Goal: Task Accomplishment & Management: Manage account settings

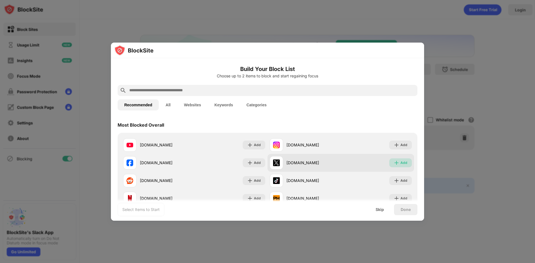
click at [394, 162] on img at bounding box center [397, 163] width 6 height 6
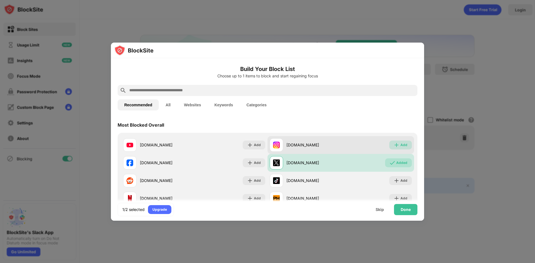
click at [394, 145] on img at bounding box center [397, 145] width 6 height 6
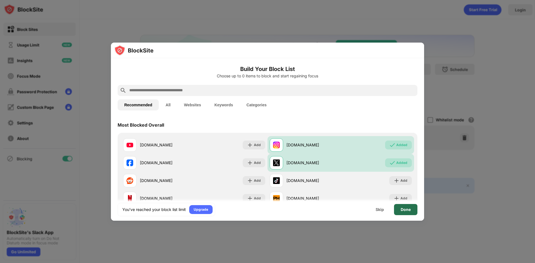
click at [401, 210] on div "Done" at bounding box center [406, 210] width 10 height 4
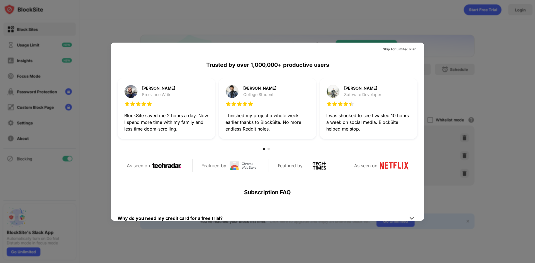
scroll to position [264, 0]
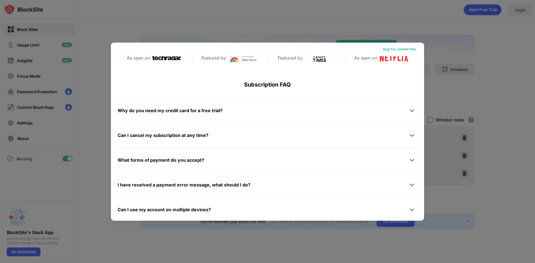
click at [385, 49] on div "Skip for Limited Plan" at bounding box center [399, 50] width 33 height 6
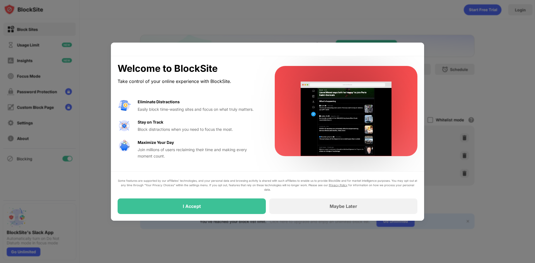
scroll to position [0, 0]
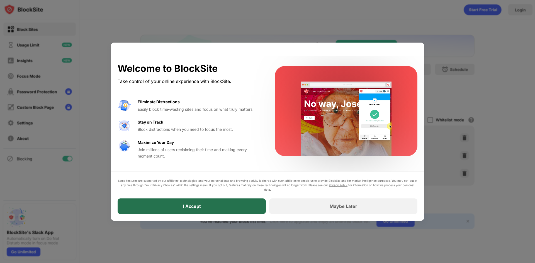
click at [218, 206] on div "I Accept" at bounding box center [192, 207] width 148 height 16
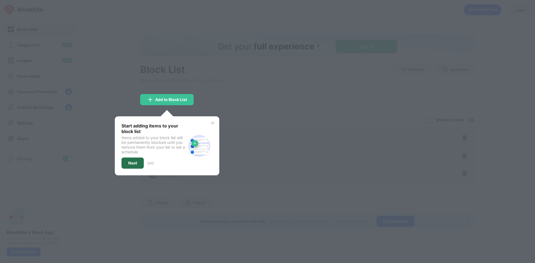
click at [133, 163] on div "Next" at bounding box center [132, 163] width 9 height 4
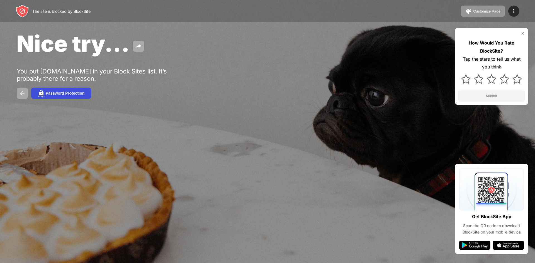
click at [73, 90] on button "Password Protection" at bounding box center [61, 93] width 60 height 11
